Goal: Information Seeking & Learning: Learn about a topic

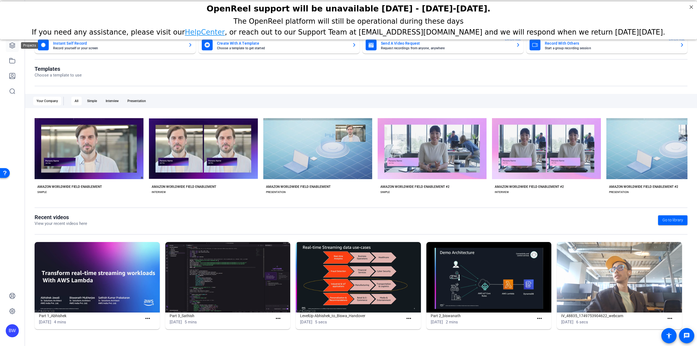
click at [13, 48] on icon at bounding box center [12, 45] width 7 height 7
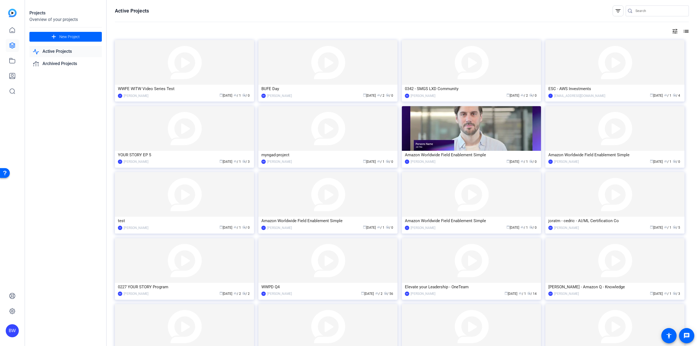
click at [66, 253] on div "Projects Overview of your projects add New Project Active Projects Archived Pro…" at bounding box center [66, 173] width 82 height 346
click at [66, 251] on div "Projects Overview of your projects add New Project Active Projects Archived Pro…" at bounding box center [66, 173] width 82 height 346
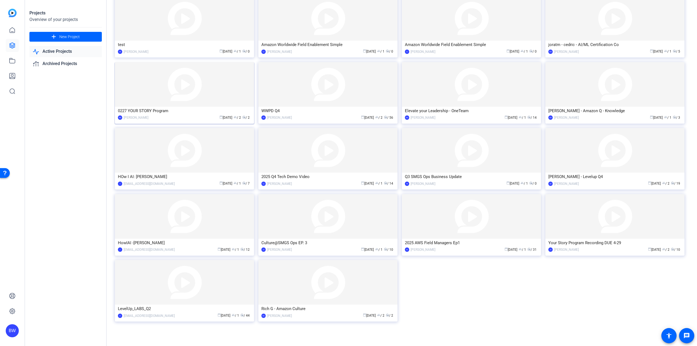
scroll to position [184, 0]
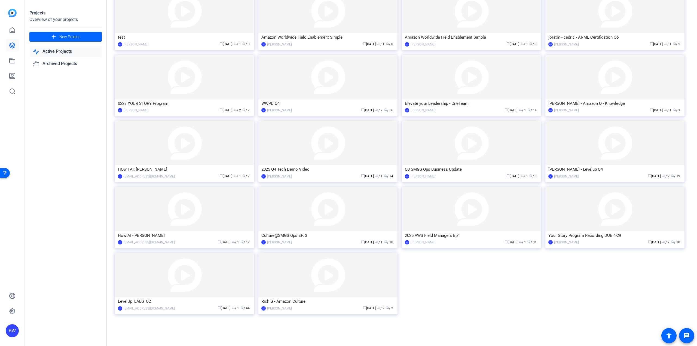
click at [64, 255] on div "Projects Overview of your projects add New Project Active Projects Archived Pro…" at bounding box center [66, 173] width 82 height 346
click at [52, 252] on div "Projects Overview of your projects add New Project Active Projects Archived Pro…" at bounding box center [66, 173] width 82 height 346
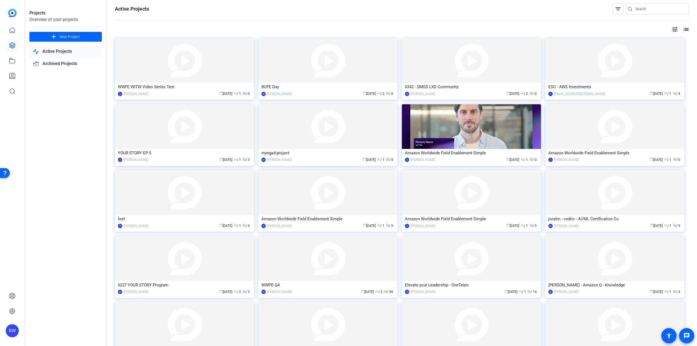
scroll to position [0, 0]
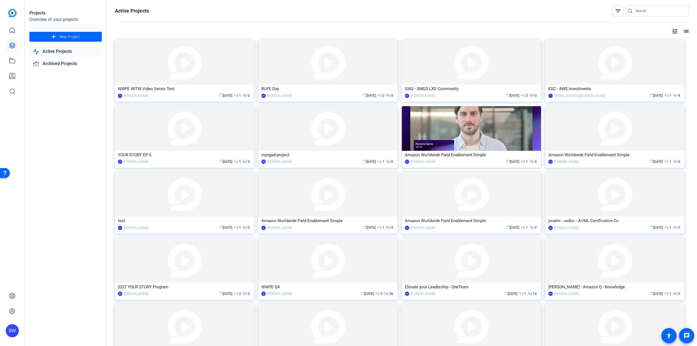
click at [442, 144] on img at bounding box center [471, 128] width 139 height 45
click at [592, 138] on img at bounding box center [615, 128] width 139 height 45
click at [464, 202] on img at bounding box center [471, 194] width 139 height 45
click at [84, 205] on div "Projects Overview of your projects add New Project Active Projects Archived Pro…" at bounding box center [66, 173] width 82 height 346
click at [61, 185] on div "Projects Overview of your projects add New Project Active Projects Archived Pro…" at bounding box center [66, 173] width 82 height 346
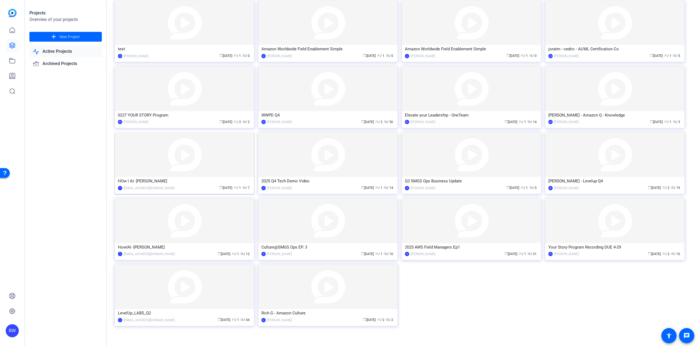
scroll to position [184, 0]
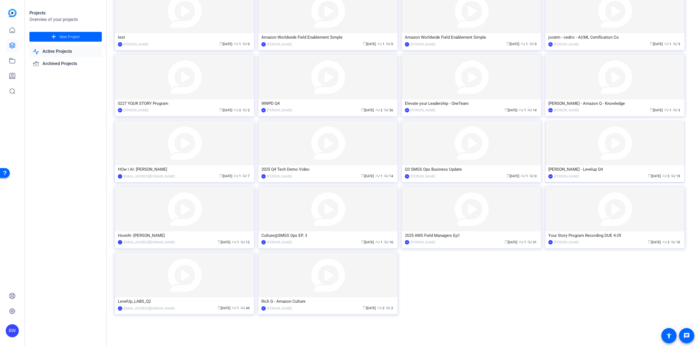
click at [561, 148] on img at bounding box center [615, 143] width 139 height 45
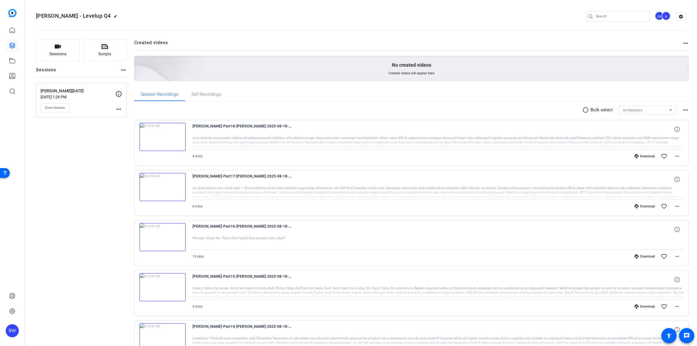
drag, startPoint x: 71, startPoint y: 214, endPoint x: 73, endPoint y: 211, distance: 2.9
click at [71, 213] on div "Sessions Scripts Sessions more_horiz [PERSON_NAME] [DATE] 1:26 PM Enter Session…" at bounding box center [81, 341] width 91 height 605
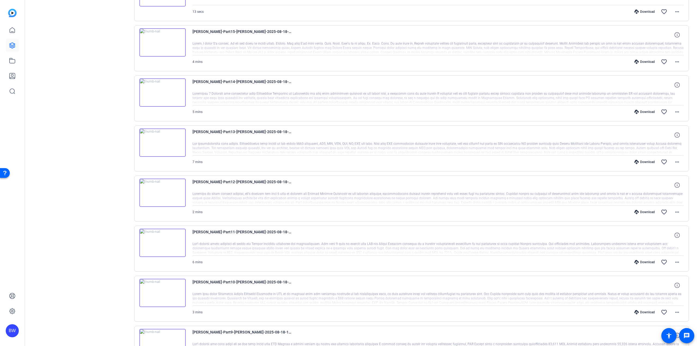
scroll to position [305, 0]
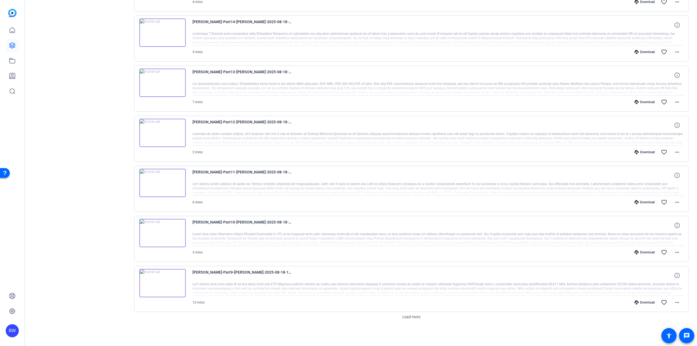
click at [57, 147] on div "Sessions Scripts Sessions more_horiz [PERSON_NAME] [DATE] 1:26 PM Enter Session…" at bounding box center [81, 37] width 91 height 605
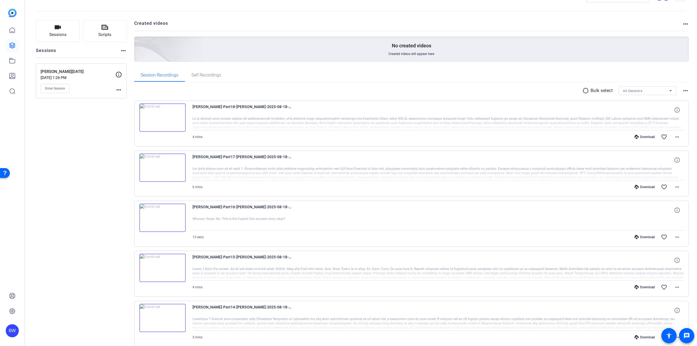
scroll to position [0, 0]
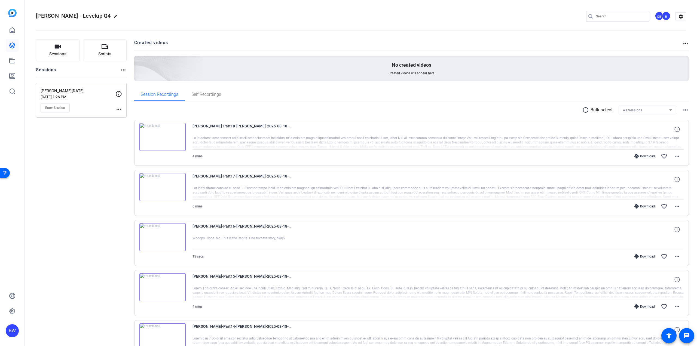
click at [60, 145] on div "Sessions Scripts Sessions more_horiz [PERSON_NAME] [DATE] 1:26 PM Enter Session…" at bounding box center [81, 341] width 91 height 605
click at [47, 286] on div "Sessions Scripts Sessions more_horiz [PERSON_NAME] [DATE] 1:26 PM Enter Session…" at bounding box center [81, 341] width 91 height 605
click at [48, 286] on div "Sessions Scripts Sessions more_horiz [PERSON_NAME] [DATE] 1:26 PM Enter Session…" at bounding box center [81, 341] width 91 height 605
click at [162, 190] on img at bounding box center [162, 187] width 46 height 28
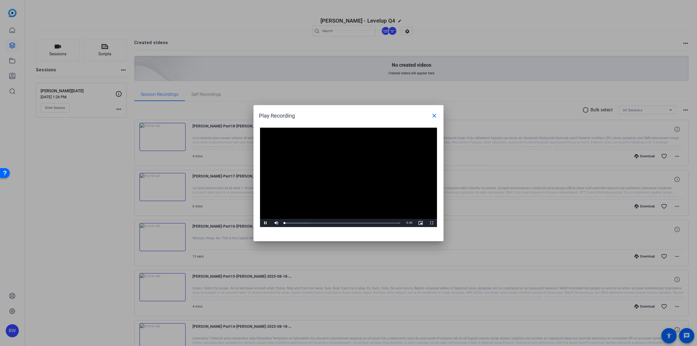
click at [335, 172] on video "Video Player" at bounding box center [348, 178] width 177 height 100
click at [432, 223] on span "Video Player" at bounding box center [431, 223] width 11 height 0
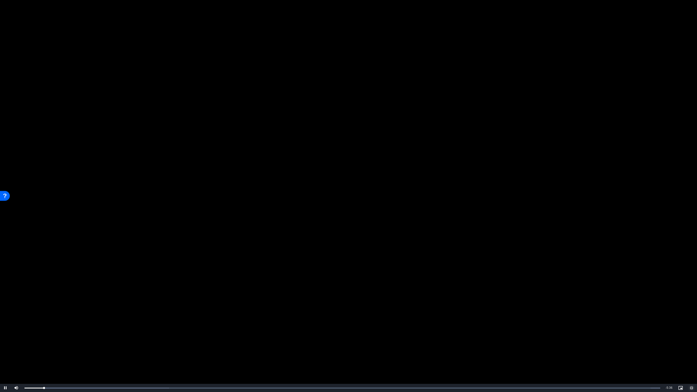
click at [692, 346] on span "Video Player" at bounding box center [691, 388] width 11 height 0
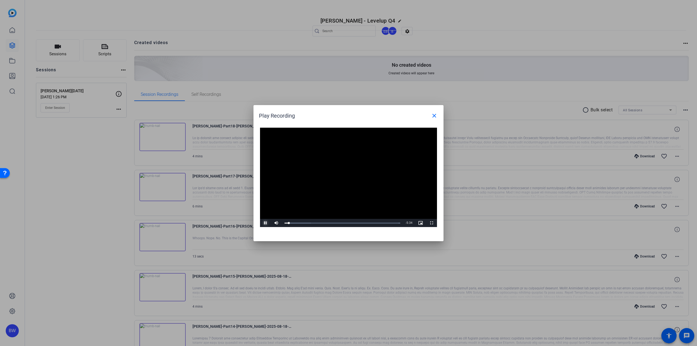
click at [266, 223] on span "Video Player" at bounding box center [265, 223] width 11 height 0
click at [467, 84] on div at bounding box center [348, 173] width 697 height 346
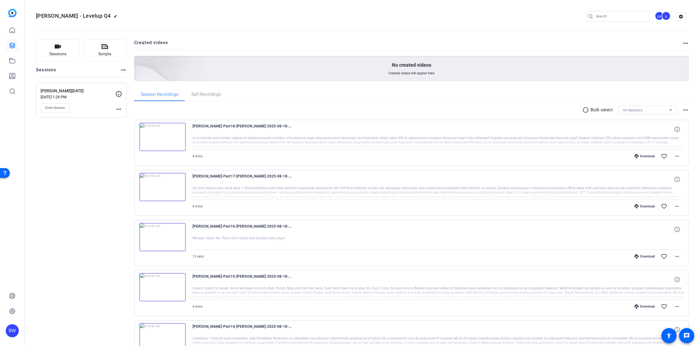
click at [97, 253] on div "Sessions Scripts Sessions more_horiz [PERSON_NAME] [DATE] 1:26 PM Enter Session…" at bounding box center [81, 341] width 91 height 605
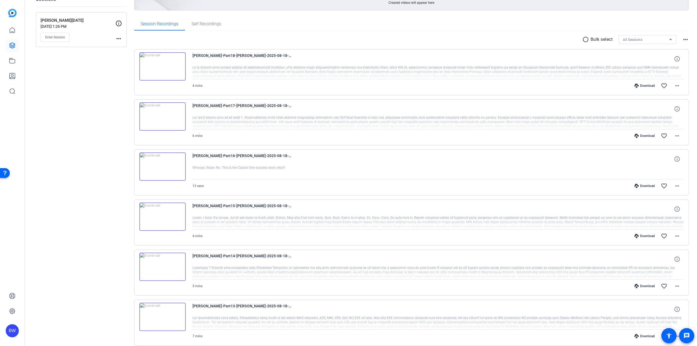
scroll to position [109, 0]
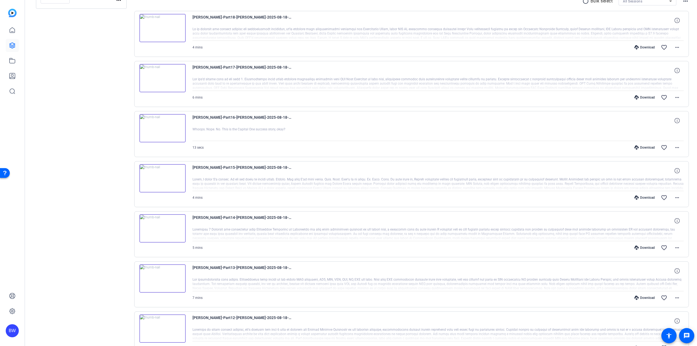
click at [159, 182] on img at bounding box center [162, 178] width 46 height 28
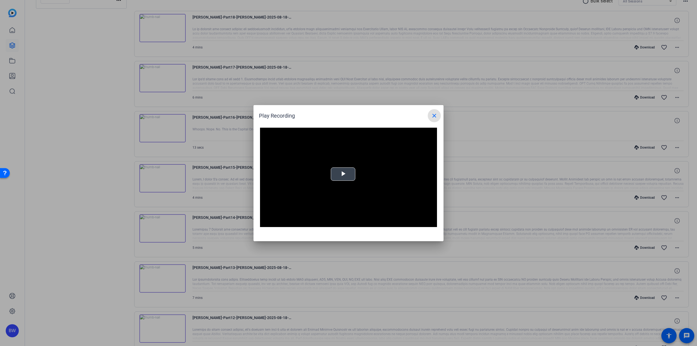
click at [336, 179] on div "Video Player is loading. Play Video Play Mute Current Time 0:00 / Duration 4:03…" at bounding box center [348, 178] width 177 height 100
click at [431, 223] on span "Video Player" at bounding box center [431, 223] width 11 height 0
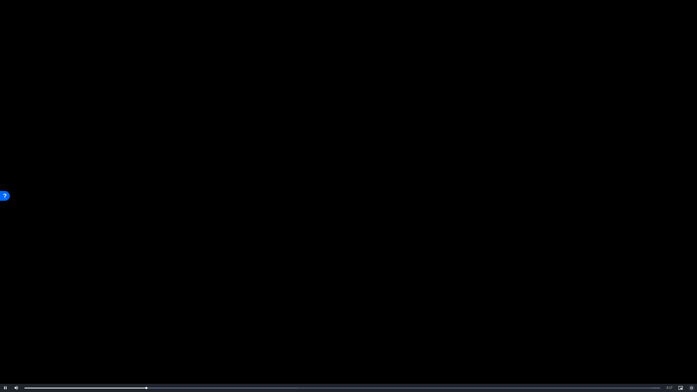
click at [692, 346] on span "Video Player" at bounding box center [691, 388] width 11 height 0
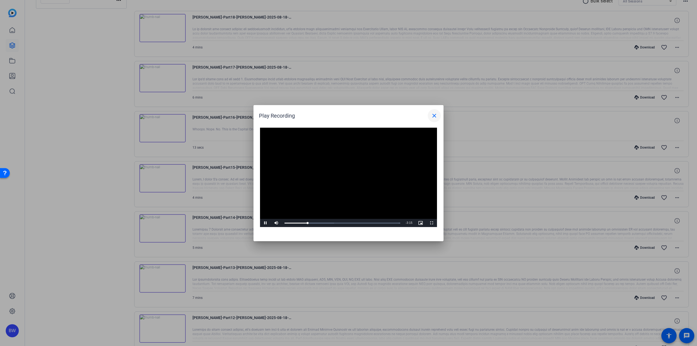
click at [435, 118] on mat-icon "close" at bounding box center [434, 115] width 7 height 7
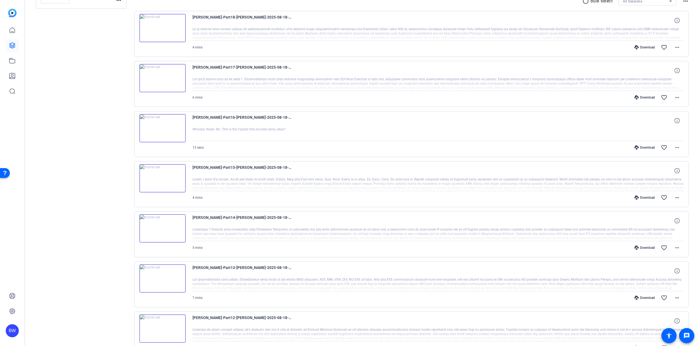
click at [83, 233] on div "Sessions Scripts Sessions more_horiz [PERSON_NAME] [DATE] 1:26 PM Enter Session…" at bounding box center [81, 233] width 91 height 605
